Goal: Transaction & Acquisition: Purchase product/service

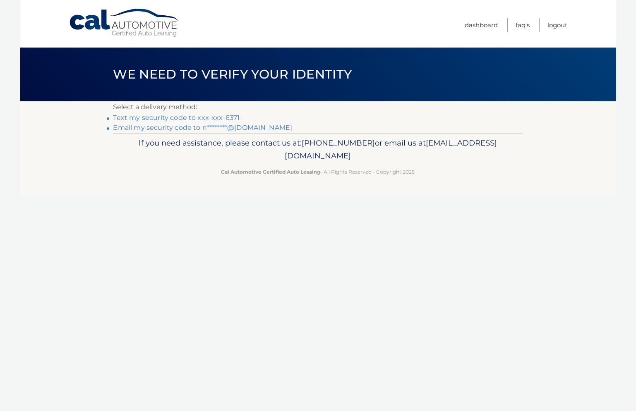
click at [197, 118] on link "Text my security code to xxx-xxx-6371" at bounding box center [176, 118] width 127 height 8
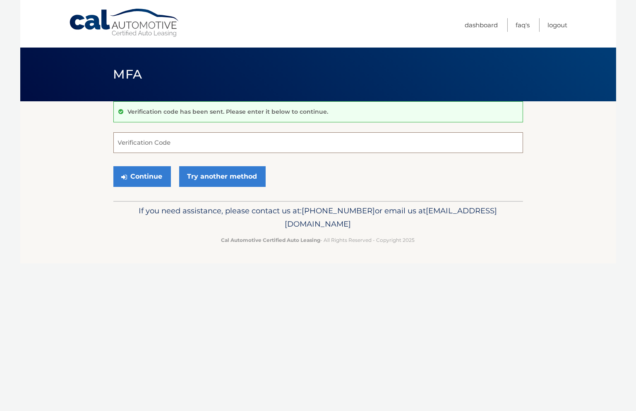
click at [205, 141] on input "Verification Code" at bounding box center [318, 142] width 410 height 21
type input "338215"
click at [144, 174] on button "Continue" at bounding box center [142, 176] width 58 height 21
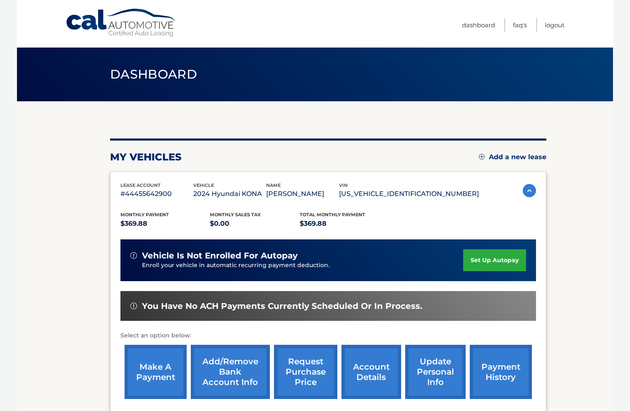
click at [153, 381] on link "make a payment" at bounding box center [156, 372] width 62 height 54
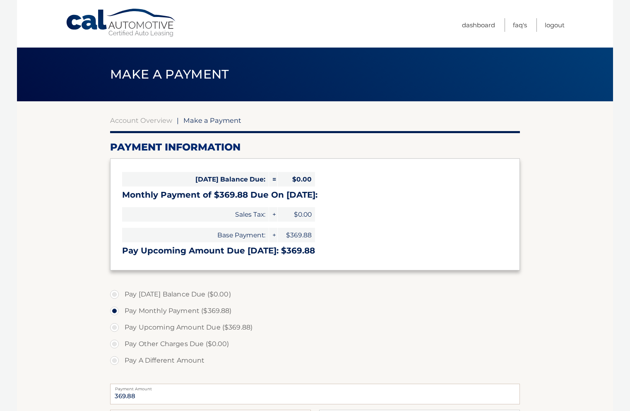
select select "YmFmYjE3OTctNzVkMC00ODRiLTk1MzMtMzdmYmNhY2E4MDcy"
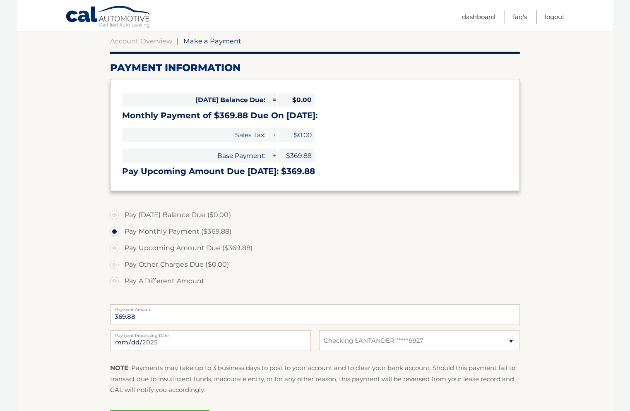
scroll to position [82, 0]
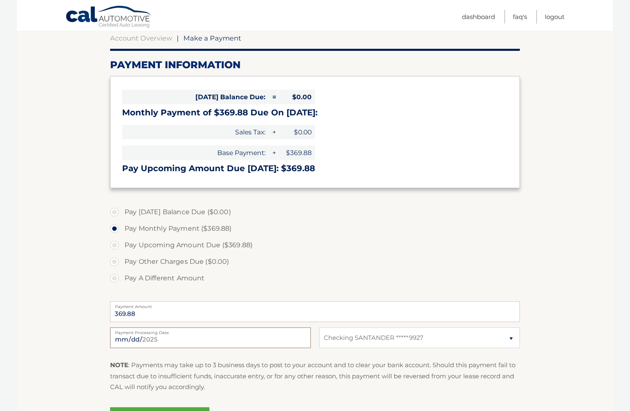
click at [149, 343] on input "[DATE]" at bounding box center [210, 338] width 201 height 21
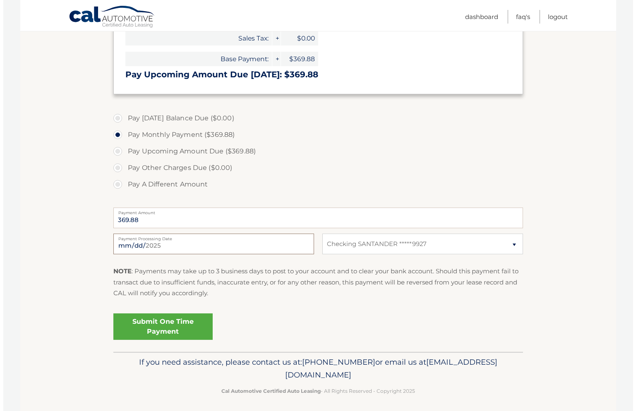
scroll to position [179, 0]
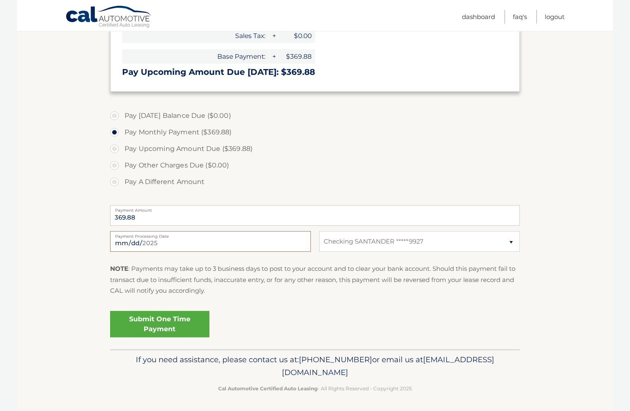
click at [145, 243] on input "2025-10-03" at bounding box center [210, 241] width 201 height 21
type input "2025-10-01"
click at [158, 328] on link "Submit One Time Payment" at bounding box center [159, 324] width 99 height 26
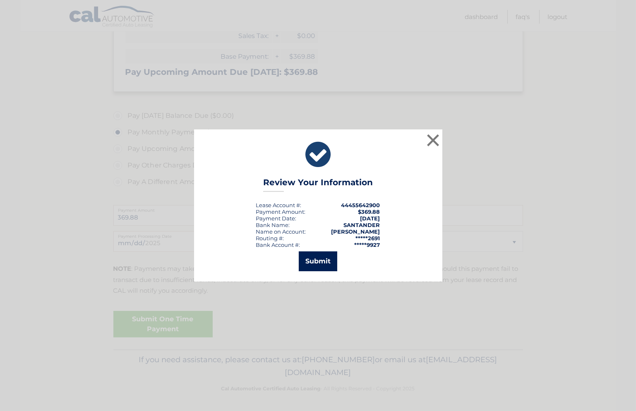
click at [314, 264] on button "Submit" at bounding box center [318, 262] width 38 height 20
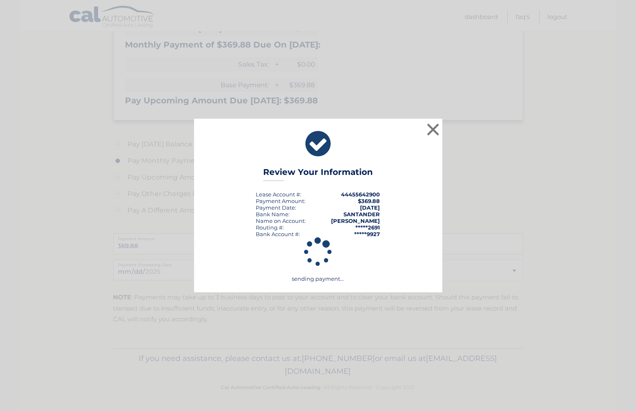
scroll to position [149, 0]
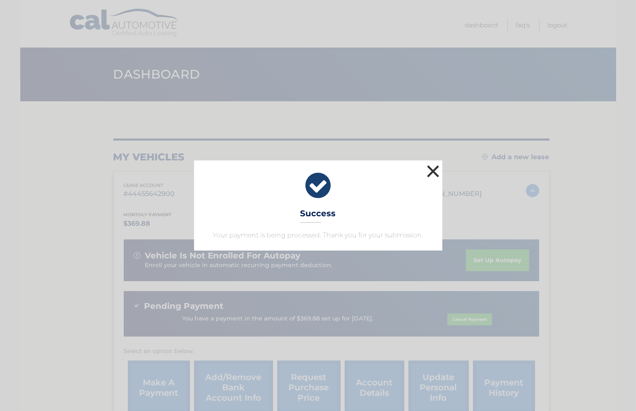
click at [432, 169] on button "×" at bounding box center [433, 171] width 17 height 17
